Goal: Communication & Community: Answer question/provide support

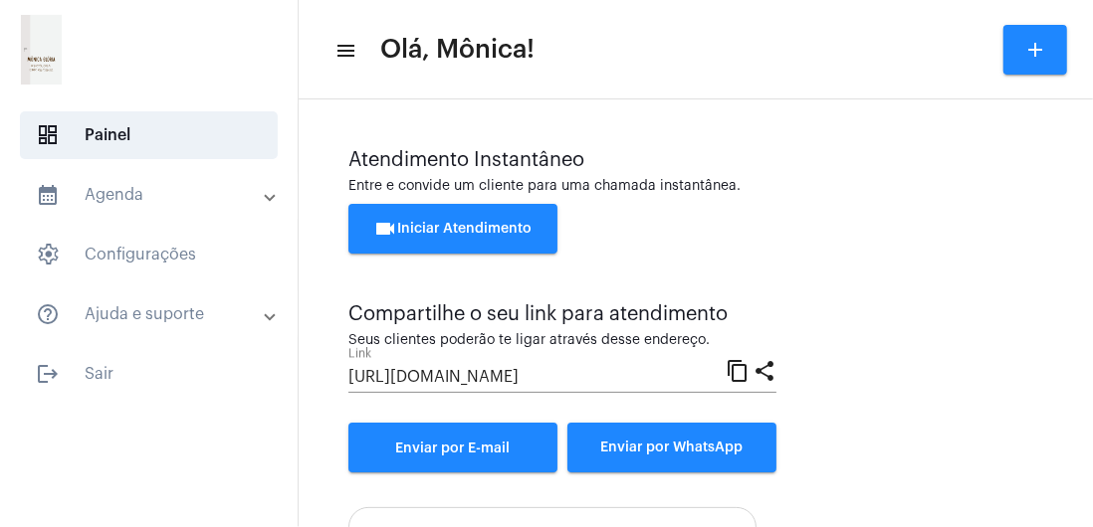
click at [504, 233] on span "videocam Iniciar Atendimento" at bounding box center [453, 229] width 158 height 14
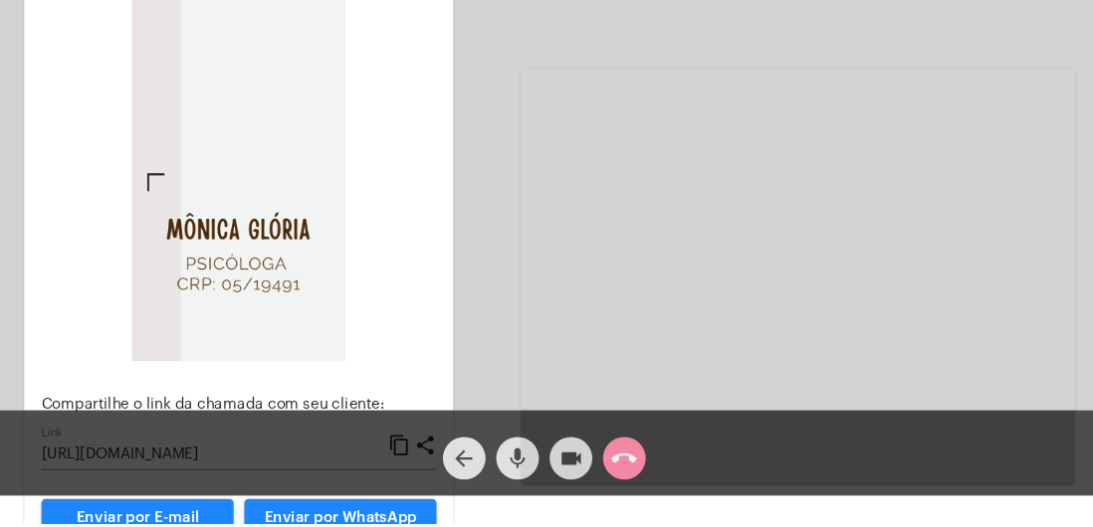
scroll to position [11, 0]
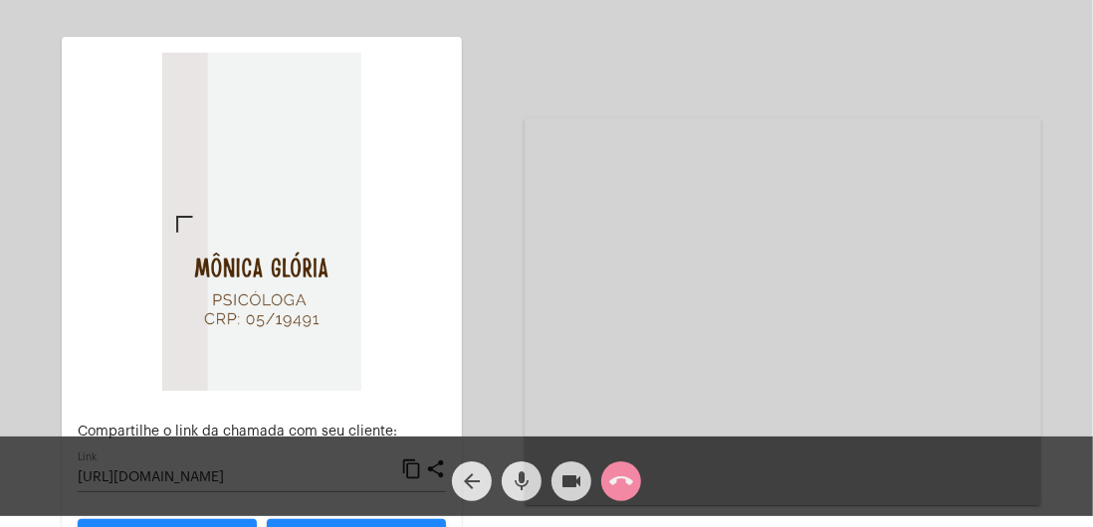
click at [625, 484] on mat-icon "call_end" at bounding box center [621, 482] width 24 height 24
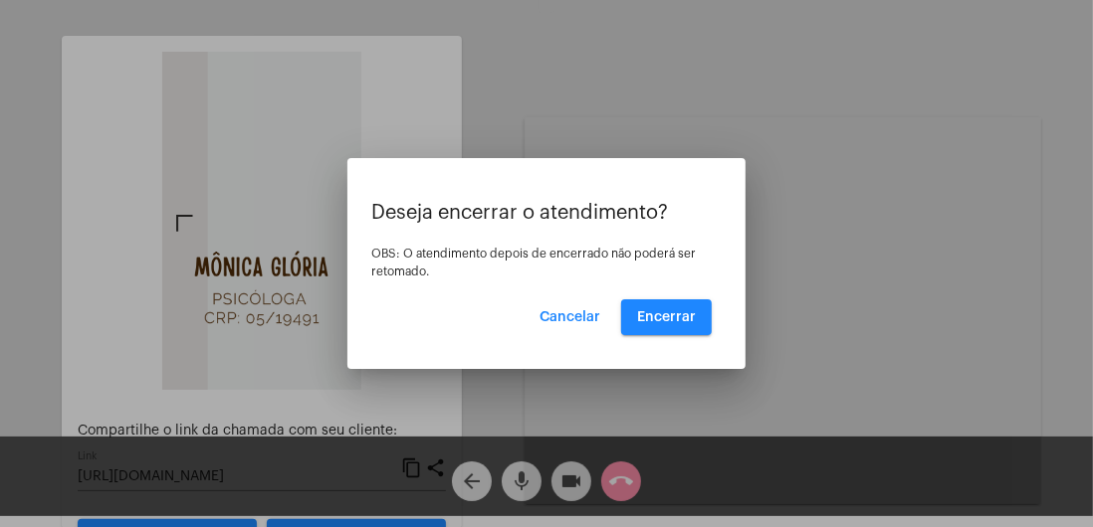
scroll to position [0, 0]
click at [687, 324] on span "Encerrar" at bounding box center [666, 318] width 59 height 14
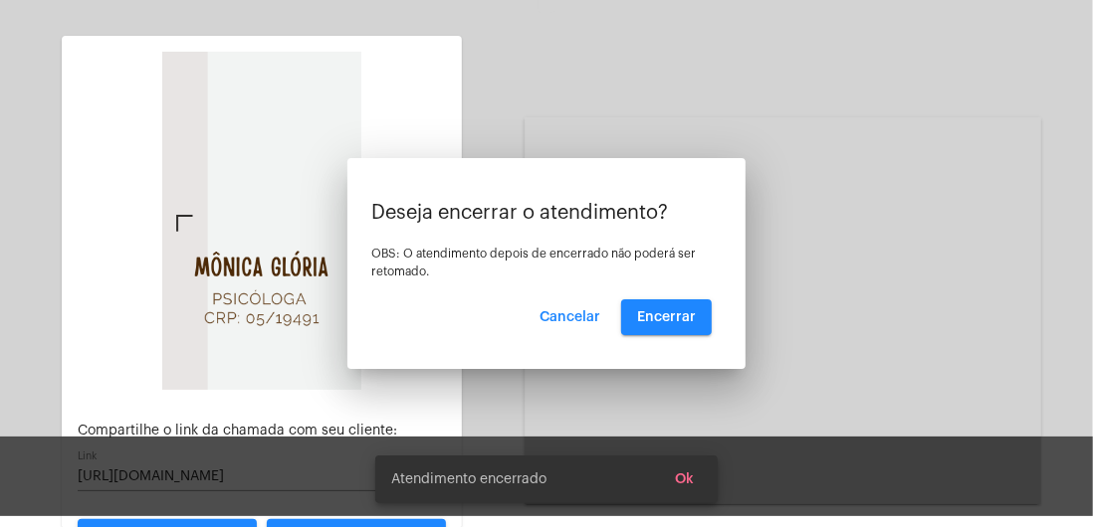
scroll to position [11, 0]
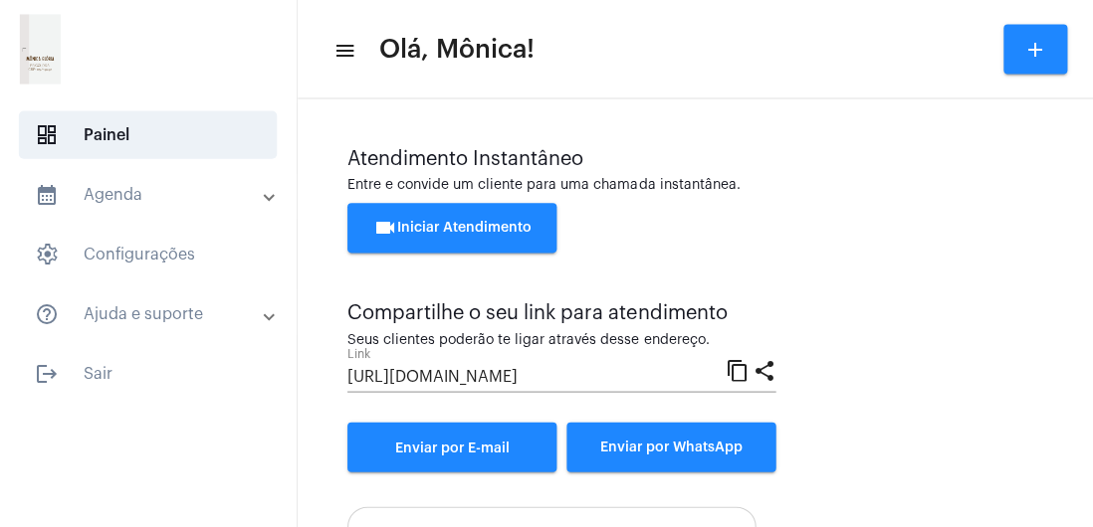
click at [89, 376] on span "logout Sair" at bounding box center [149, 374] width 258 height 48
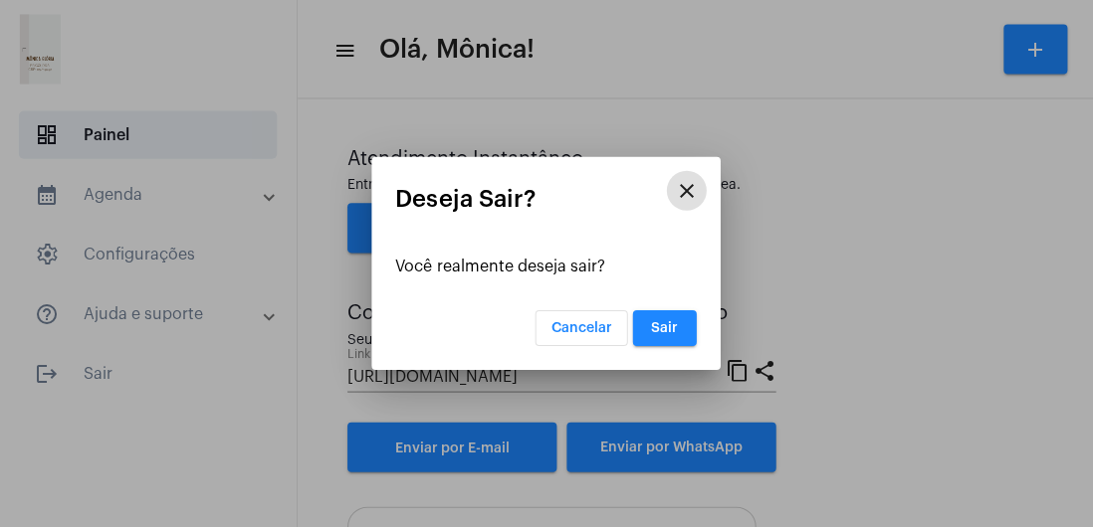
click at [673, 335] on span "Sair" at bounding box center [665, 328] width 27 height 14
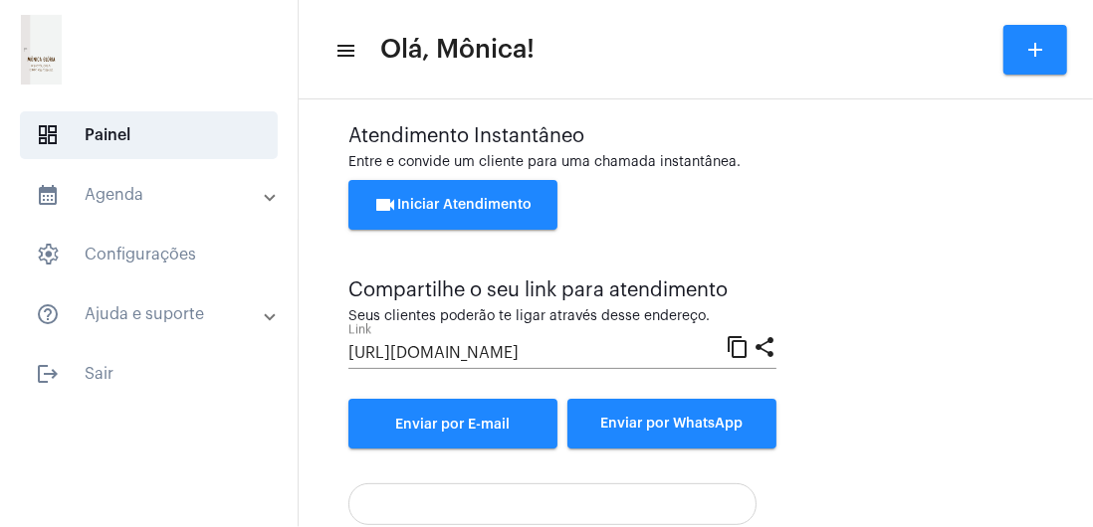
scroll to position [42, 0]
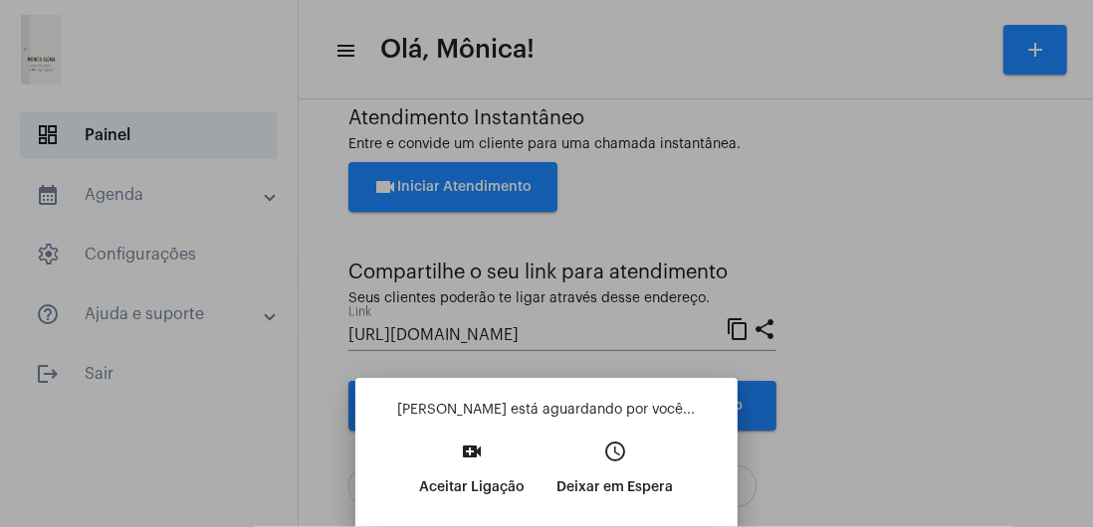
click at [467, 464] on mat-icon "video_call" at bounding box center [473, 452] width 24 height 24
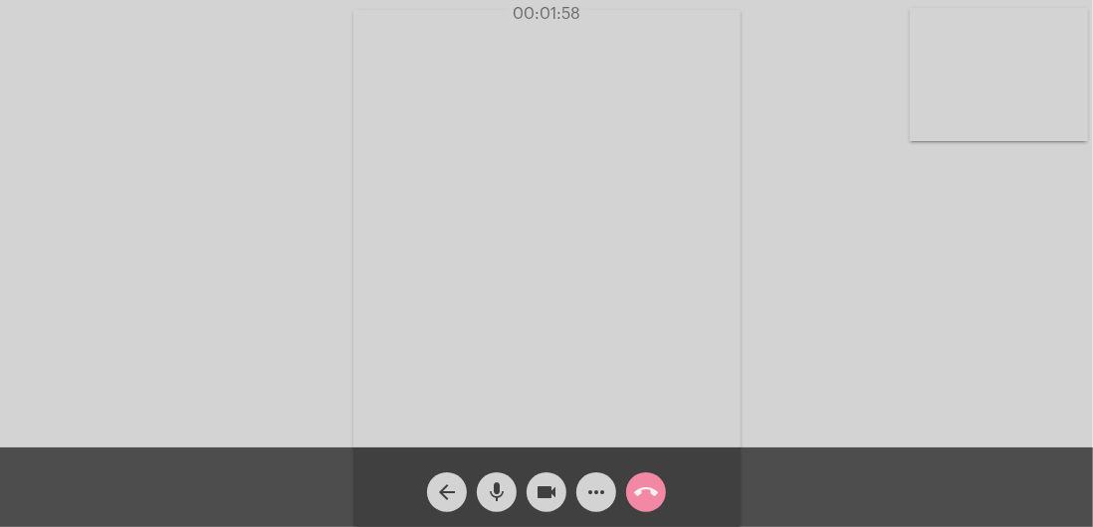
click at [678, 340] on video at bounding box center [546, 268] width 387 height 517
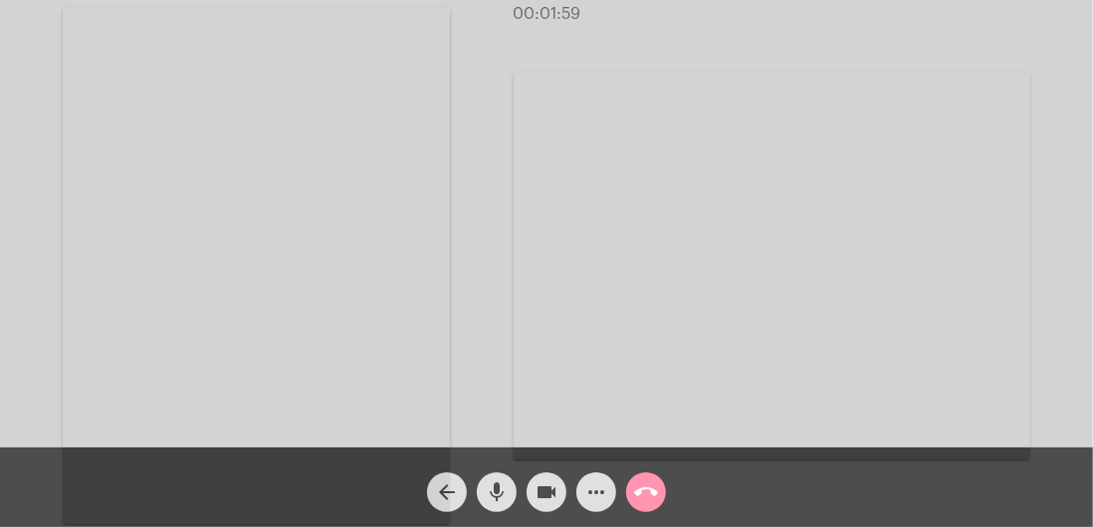
click at [874, 314] on video at bounding box center [772, 266] width 517 height 387
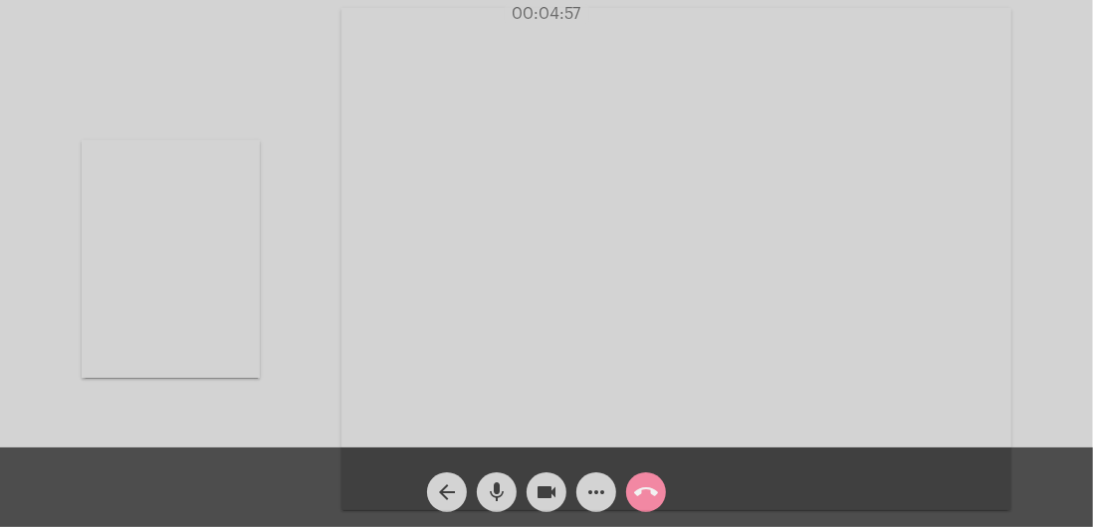
click at [201, 318] on video at bounding box center [171, 259] width 178 height 238
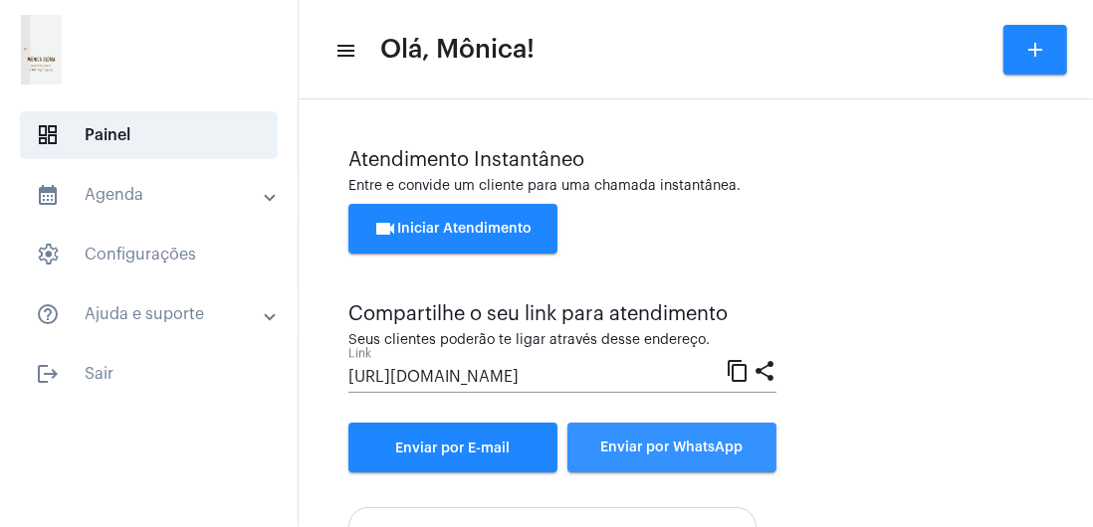
scroll to position [215, 0]
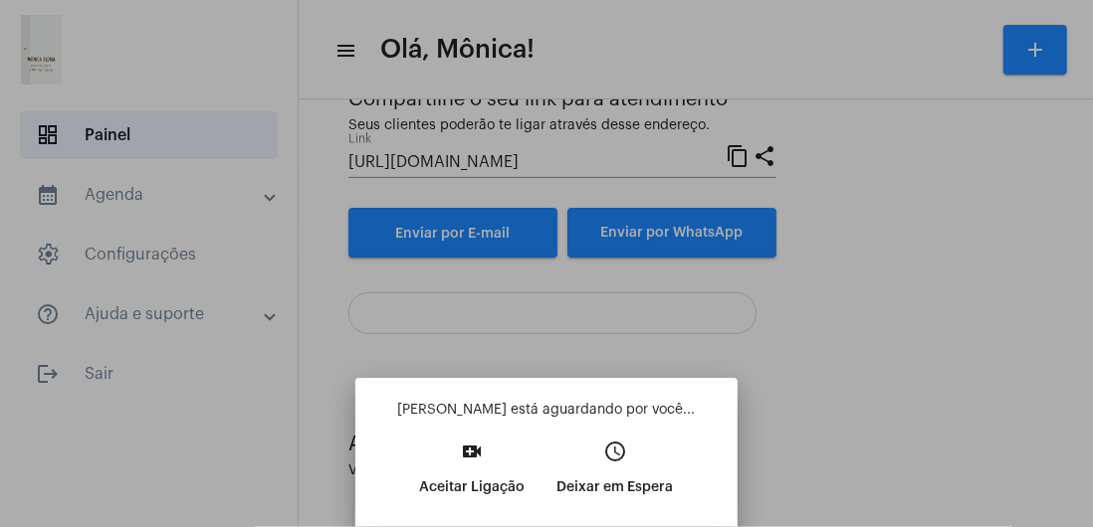
click at [466, 478] on p "Aceitar Ligação" at bounding box center [472, 488] width 105 height 36
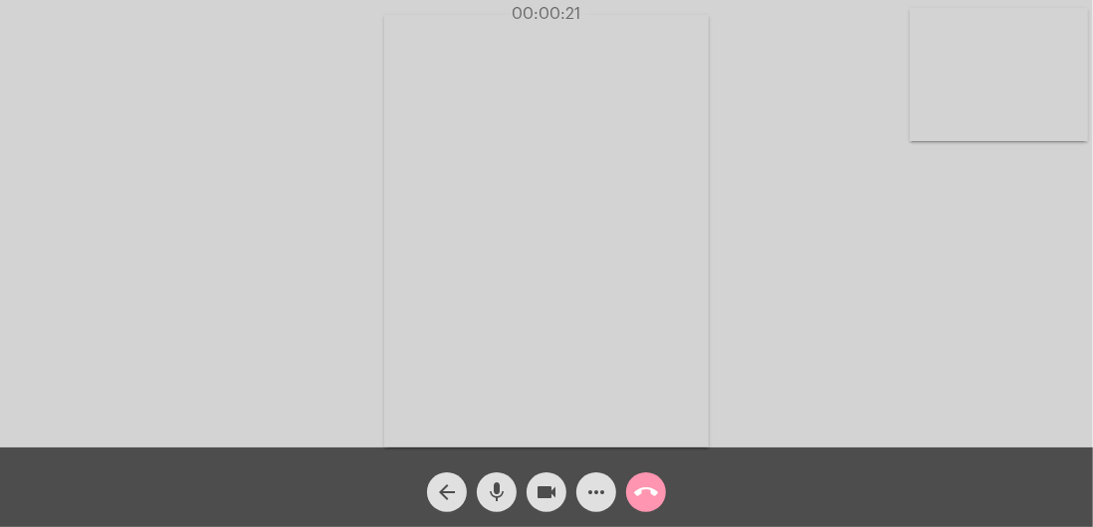
click at [1031, 116] on video at bounding box center [999, 74] width 178 height 133
click at [896, 308] on video at bounding box center [691, 229] width 577 height 433
click at [356, 362] on video at bounding box center [246, 229] width 324 height 433
click at [507, 501] on mat-icon "mic" at bounding box center [497, 493] width 24 height 24
click at [502, 512] on span "mic_off" at bounding box center [497, 493] width 24 height 40
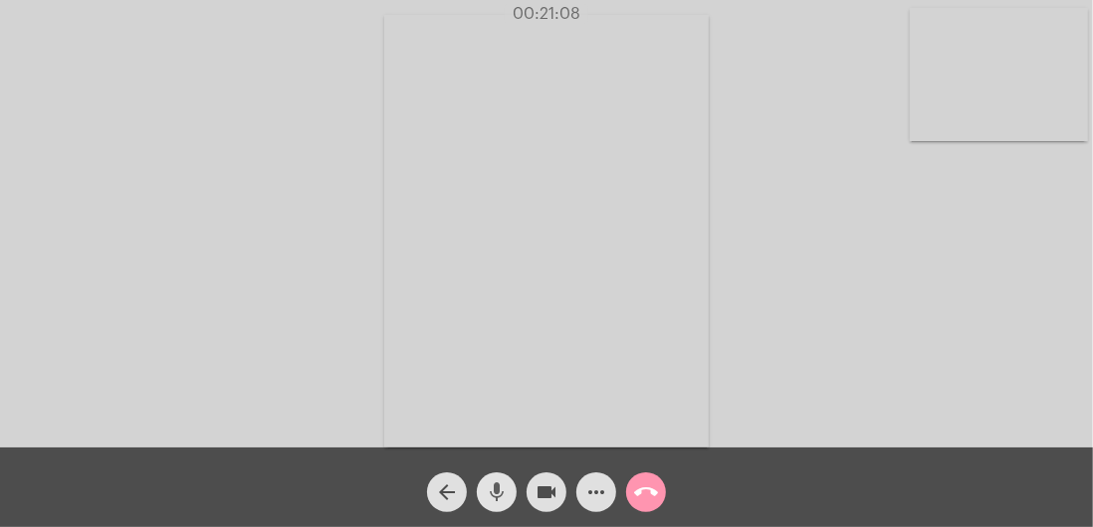
click at [504, 491] on mat-icon "mic" at bounding box center [497, 493] width 24 height 24
click at [1005, 105] on video at bounding box center [999, 74] width 178 height 133
click at [488, 510] on span "mic_off" at bounding box center [497, 493] width 24 height 40
click at [854, 386] on video at bounding box center [691, 229] width 577 height 433
click at [334, 382] on video at bounding box center [246, 229] width 324 height 433
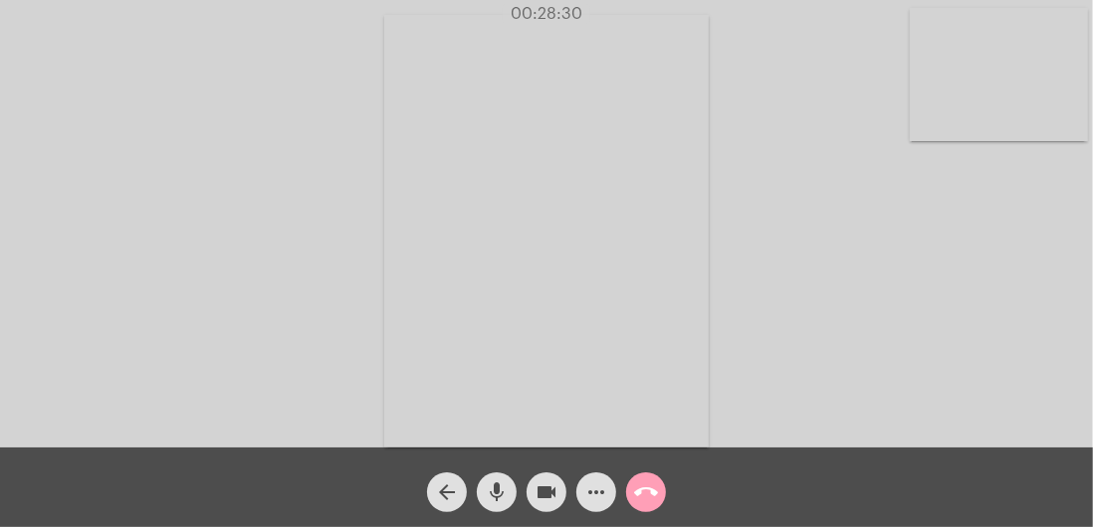
click at [657, 510] on span "call_end" at bounding box center [646, 493] width 24 height 40
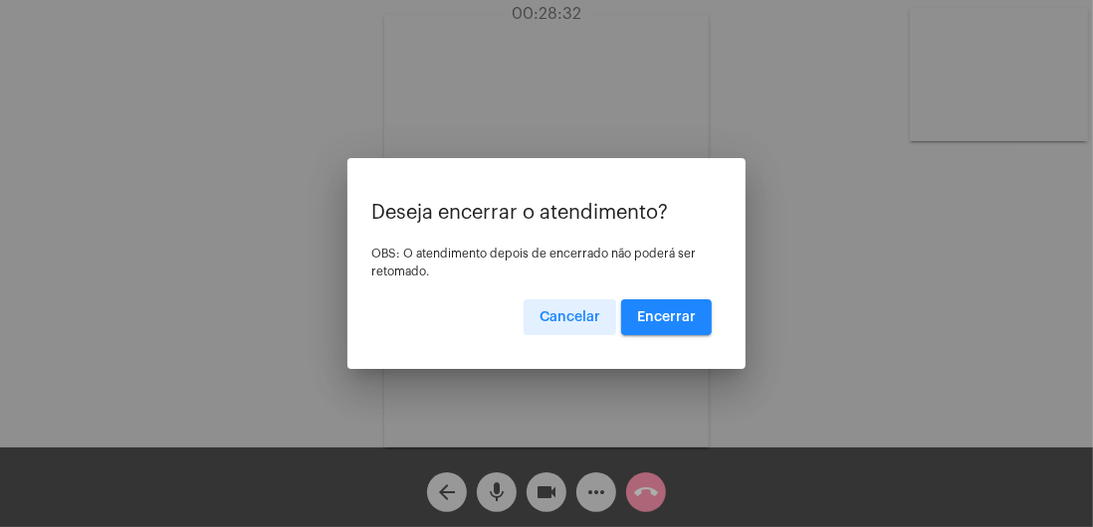
click at [692, 320] on span "Encerrar" at bounding box center [666, 318] width 59 height 14
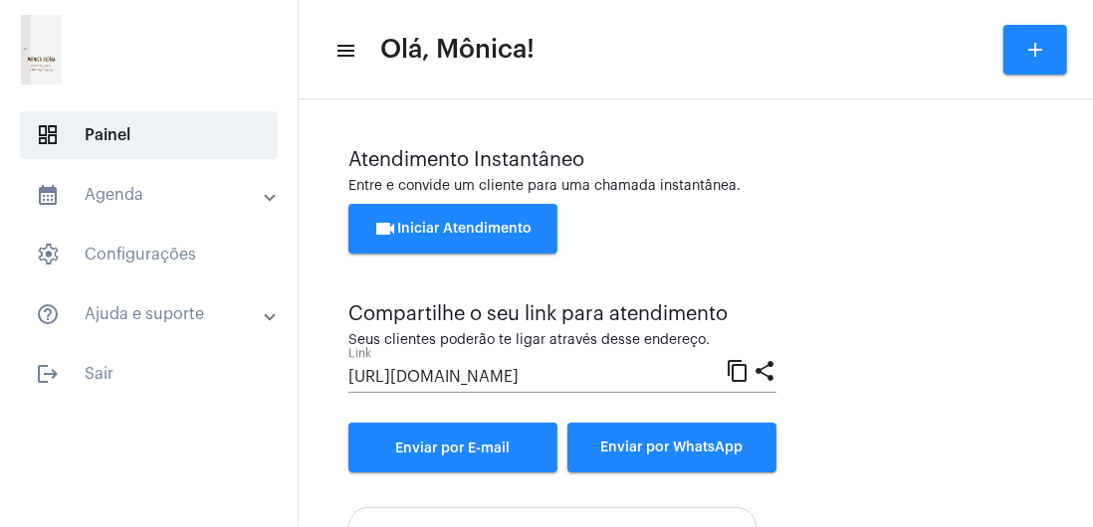
click at [88, 382] on span "logout Sair" at bounding box center [149, 374] width 258 height 48
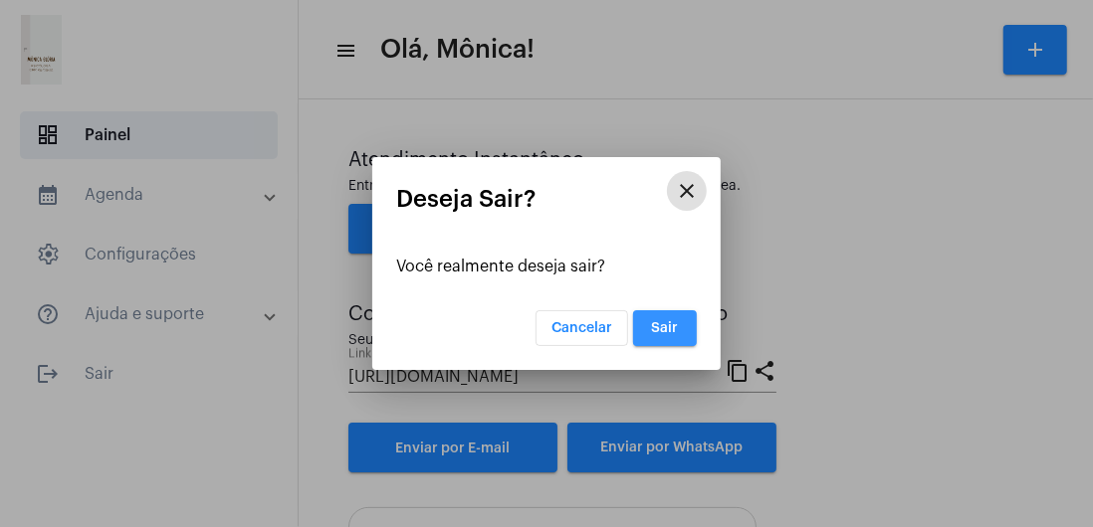
click at [655, 324] on span "Sair" at bounding box center [665, 328] width 27 height 14
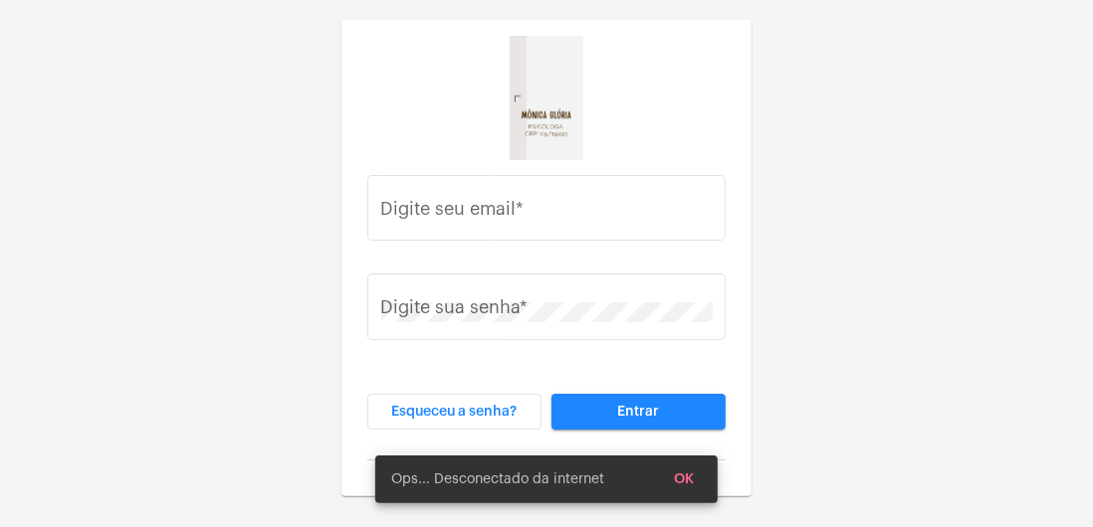
click at [877, 361] on div "Digite seu email * Digite sua senha * Esqueceu a senha? Entrar" at bounding box center [546, 248] width 1093 height 497
click at [965, 405] on div "Digite seu email * Digite sua senha * Esqueceu a senha? Entrar" at bounding box center [546, 248] width 1093 height 497
click at [914, 149] on div "Digite seu email * Digite sua senha * Esqueceu a senha? Entrar" at bounding box center [546, 248] width 1093 height 497
click at [916, 141] on div "Digite seu email * Digite sua senha * Esqueceu a senha? Entrar" at bounding box center [546, 248] width 1093 height 497
click at [252, 200] on div "Digite seu email * Digite sua senha * Esqueceu a senha? Entrar" at bounding box center [546, 248] width 1093 height 497
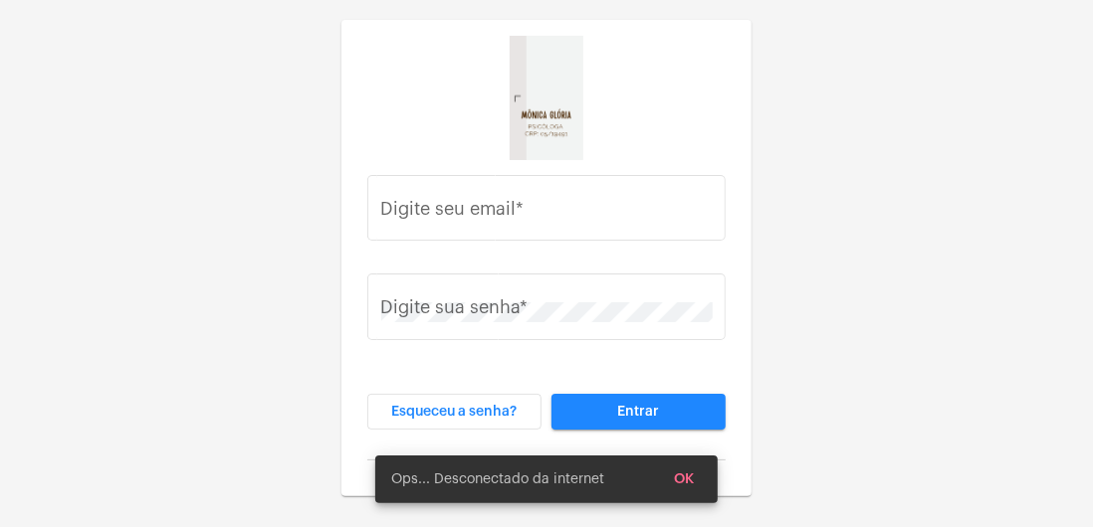
click at [259, 203] on div "Digite seu email * Digite sua senha * Esqueceu a senha? Entrar" at bounding box center [546, 248] width 1093 height 497
